Goal: Task Accomplishment & Management: Complete application form

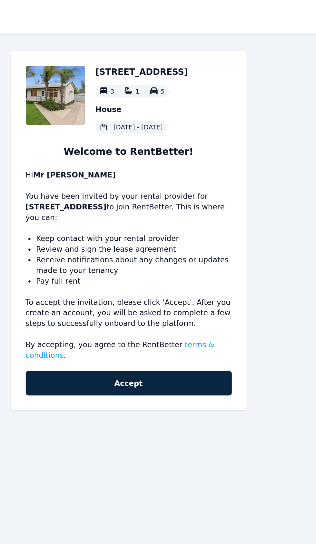
click at [188, 230] on button "Accept" at bounding box center [159, 233] width 126 height 15
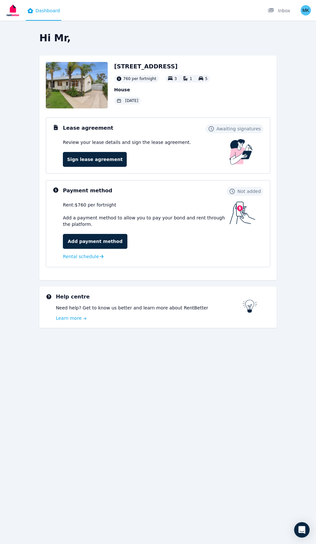
click at [100, 159] on link "Sign lease agreement" at bounding box center [95, 159] width 64 height 15
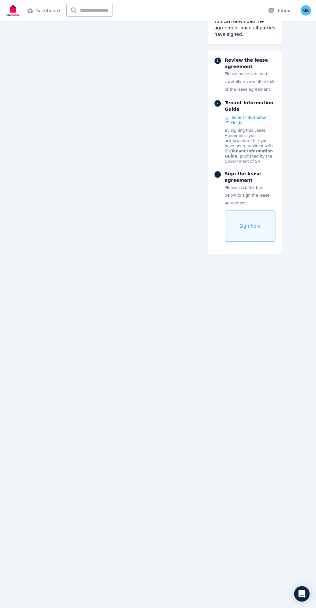
scroll to position [488, 0]
click at [250, 213] on div "Sign here" at bounding box center [250, 226] width 51 height 31
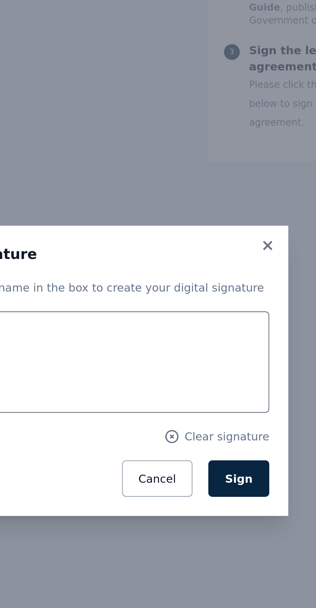
click at [226, 349] on span "Sign" at bounding box center [220, 347] width 11 height 5
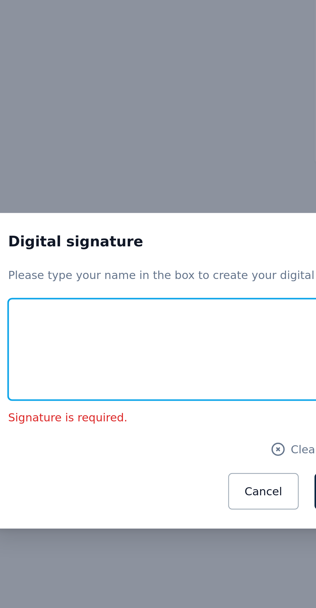
click at [184, 295] on input "text" at bounding box center [158, 295] width 150 height 41
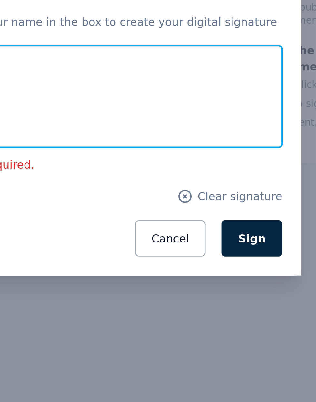
type input "*****"
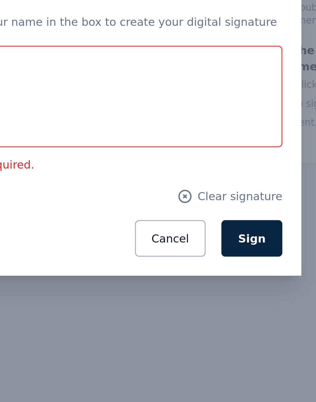
click at [227, 251] on button "Sign" at bounding box center [220, 250] width 25 height 15
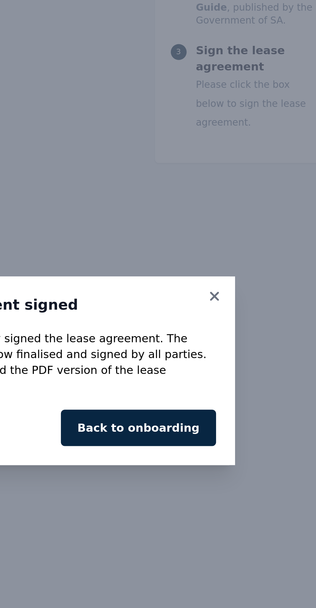
click at [222, 325] on button "Back to onboarding" at bounding box center [201, 327] width 63 height 15
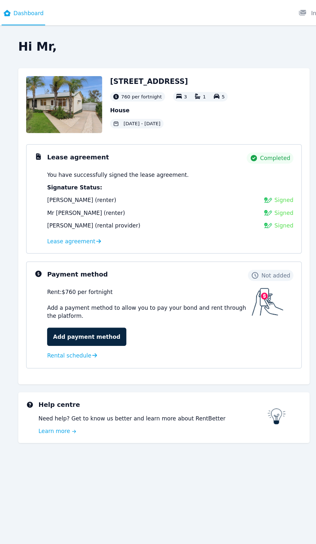
click at [93, 292] on span "Rental schedule" at bounding box center [81, 289] width 36 height 6
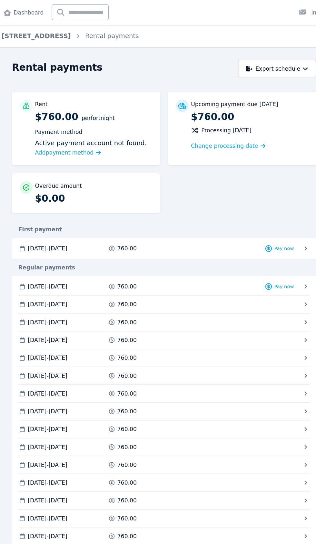
click at [58, 262] on span "10 Oct 2025 - 23 Oct 2025" at bounding box center [63, 263] width 32 height 6
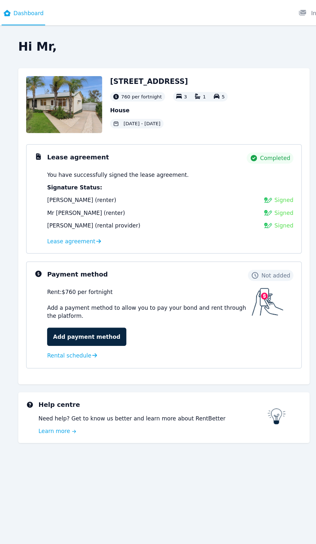
click at [100, 289] on icon at bounding box center [102, 290] width 4 height 4
